Goal: Find specific page/section: Find specific page/section

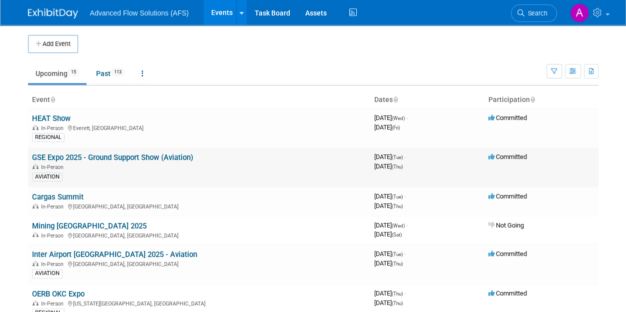
click at [76, 158] on link "GSE Expo 2025 - Ground Support Show (Aviation)" at bounding box center [112, 157] width 161 height 9
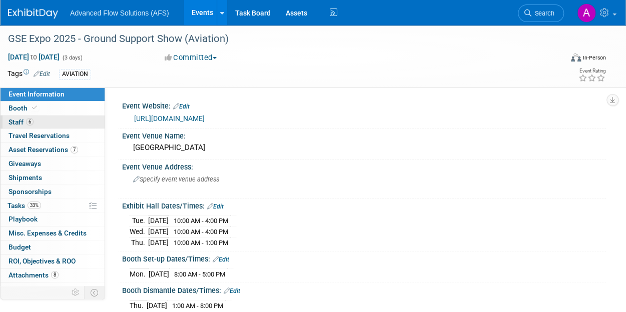
click at [29, 119] on span "6" at bounding box center [30, 122] width 8 height 8
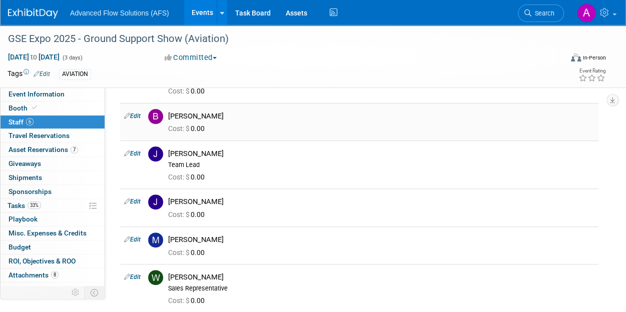
scroll to position [74, 0]
click at [204, 7] on link "Events" at bounding box center [202, 12] width 37 height 25
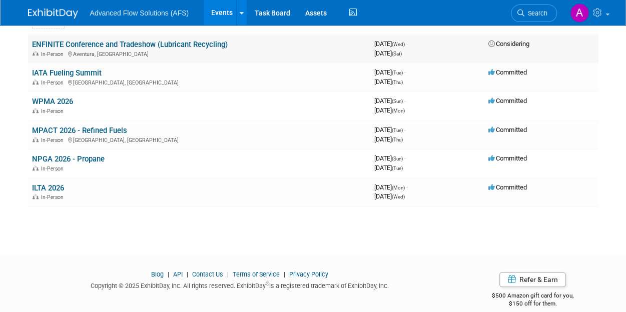
scroll to position [410, 0]
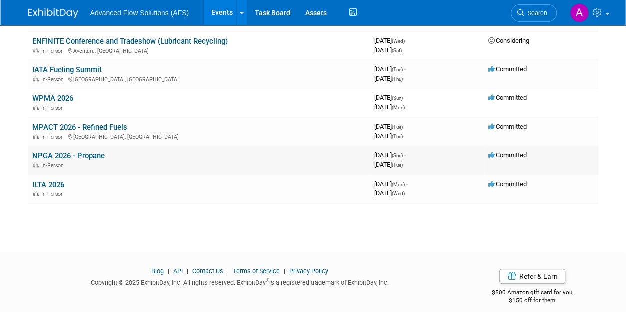
click at [85, 155] on link "NPGA 2026 - Propane" at bounding box center [68, 156] width 73 height 9
